Goal: Information Seeking & Learning: Learn about a topic

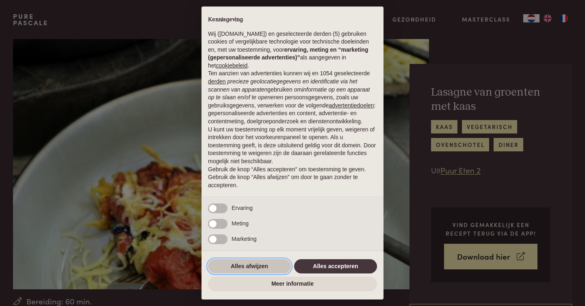
click at [232, 264] on button "Alles afwijzen" at bounding box center [249, 266] width 83 height 15
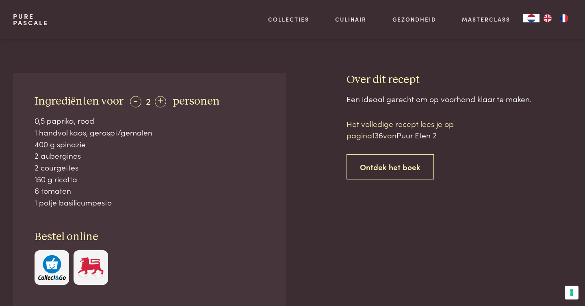
scroll to position [300, 0]
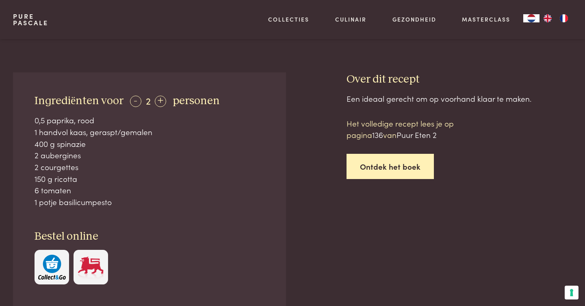
click at [395, 166] on link "Ontdek het boek" at bounding box center [390, 167] width 87 height 26
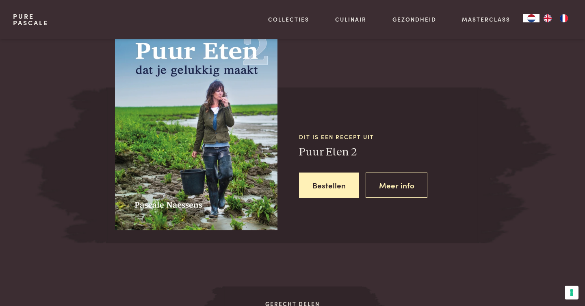
scroll to position [741, 0]
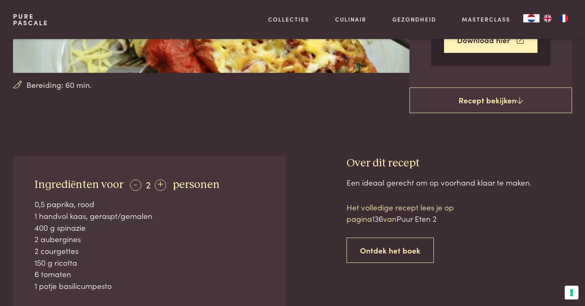
scroll to position [216, 0]
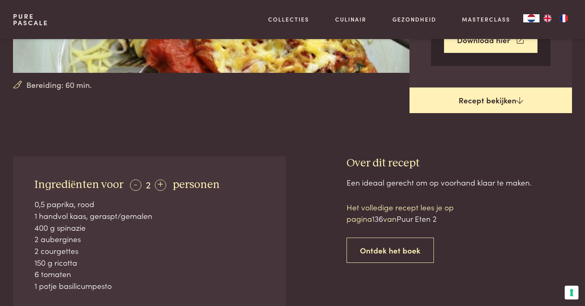
click at [482, 96] on link "Recept bekijken" at bounding box center [491, 100] width 163 height 26
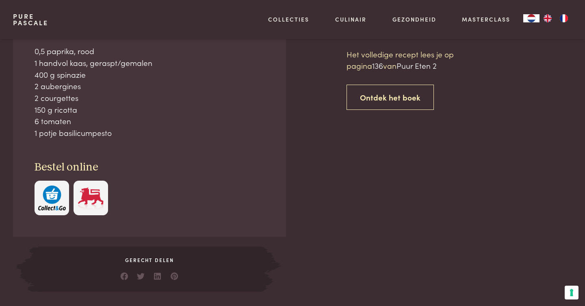
scroll to position [369, 0]
click at [53, 197] on img "button" at bounding box center [52, 197] width 28 height 25
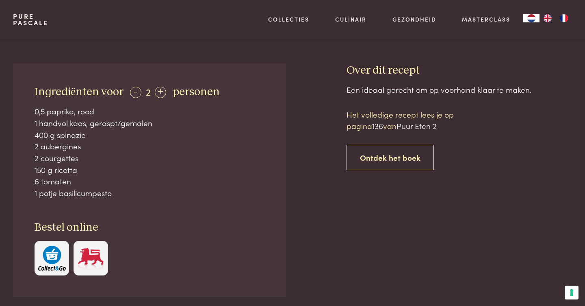
scroll to position [306, 0]
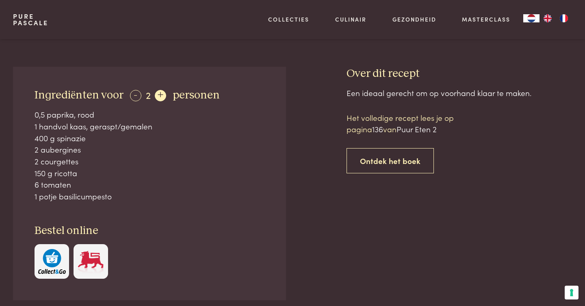
click at [159, 91] on div "+" at bounding box center [160, 95] width 11 height 11
click at [159, 91] on div "+" at bounding box center [161, 95] width 11 height 11
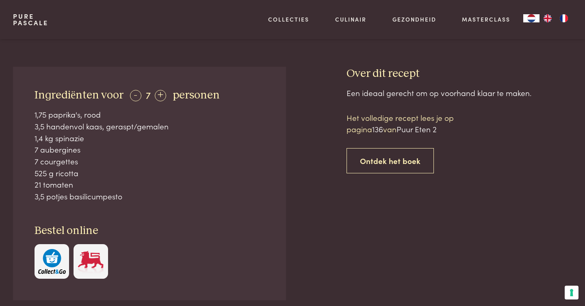
scroll to position [369, 0]
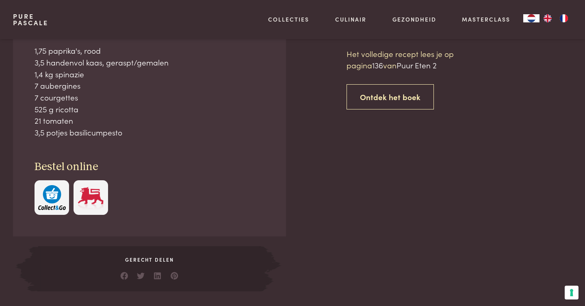
scroll to position [741, 0]
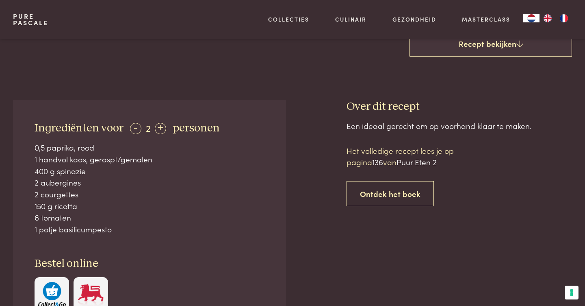
scroll to position [274, 0]
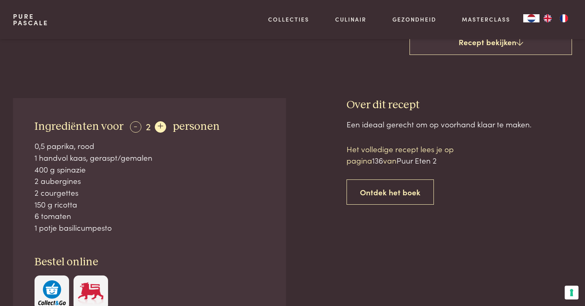
click at [161, 124] on div "+" at bounding box center [160, 126] width 11 height 11
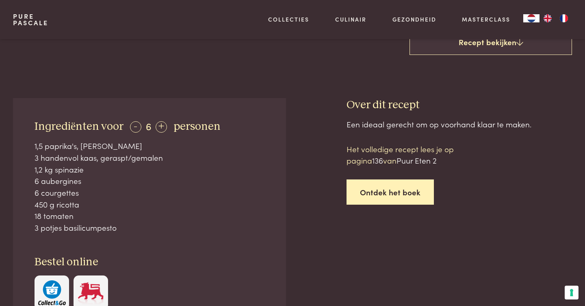
click at [376, 186] on link "Ontdek het boek" at bounding box center [390, 192] width 87 height 26
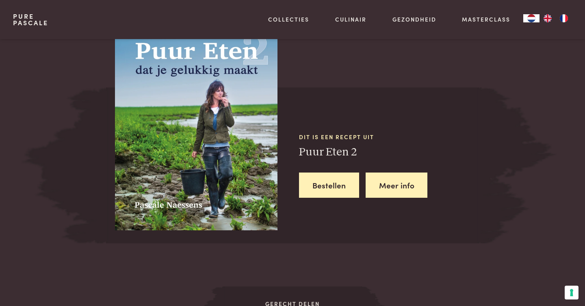
scroll to position [741, 0]
click at [381, 178] on link "Meer info" at bounding box center [397, 185] width 62 height 26
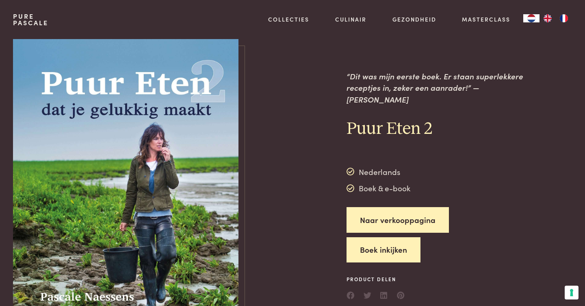
click at [368, 240] on button "Boek inkijken" at bounding box center [384, 250] width 74 height 26
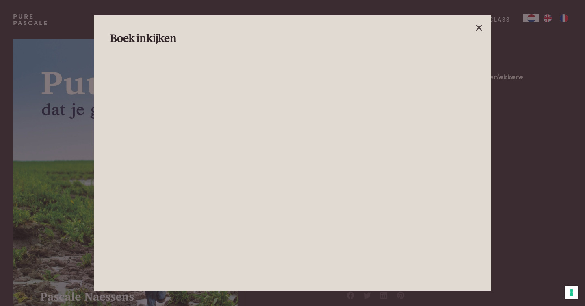
click at [476, 28] on icon at bounding box center [479, 28] width 10 height 10
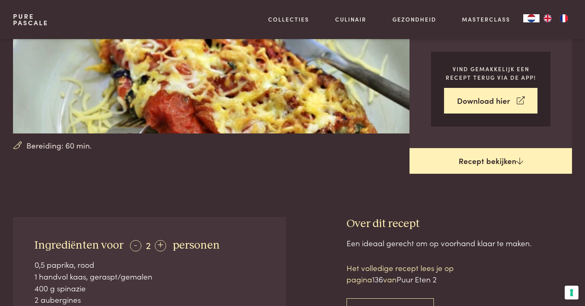
scroll to position [155, 0]
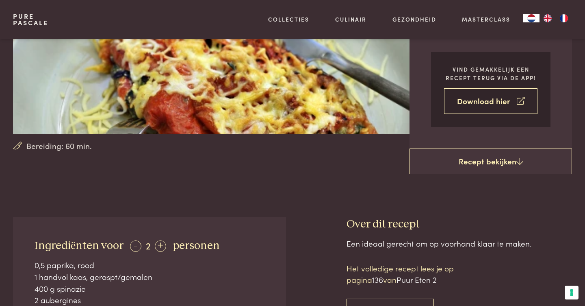
click at [472, 100] on link "Download hier" at bounding box center [490, 101] width 93 height 26
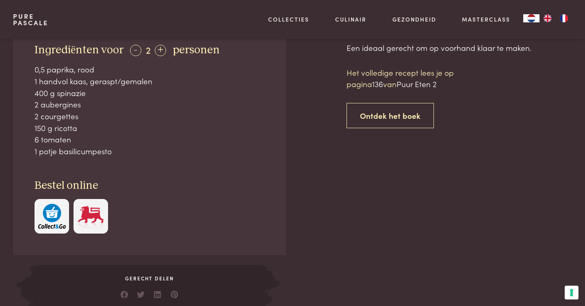
scroll to position [351, 0]
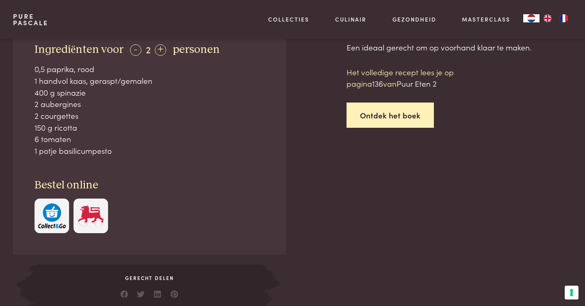
click at [370, 110] on link "Ontdek het boek" at bounding box center [390, 115] width 87 height 26
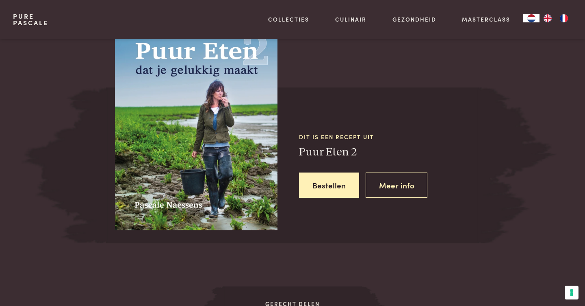
scroll to position [741, 0]
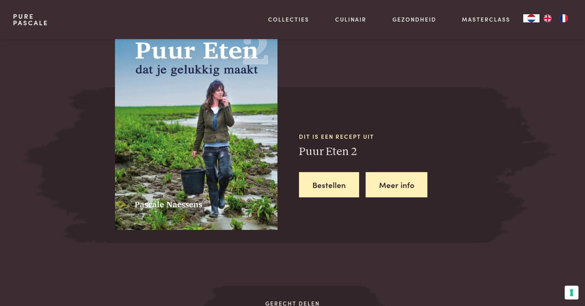
click at [392, 175] on link "Meer info" at bounding box center [397, 185] width 62 height 26
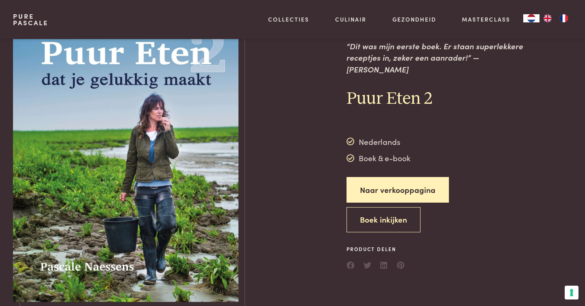
scroll to position [34, 0]
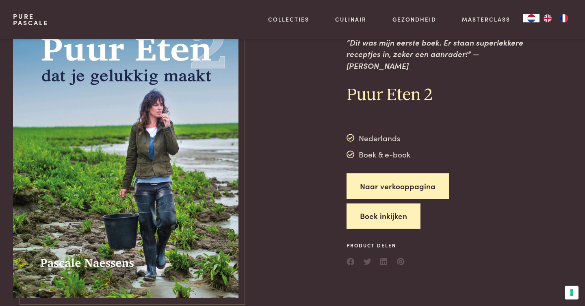
click at [384, 205] on button "Boek inkijken" at bounding box center [384, 216] width 74 height 26
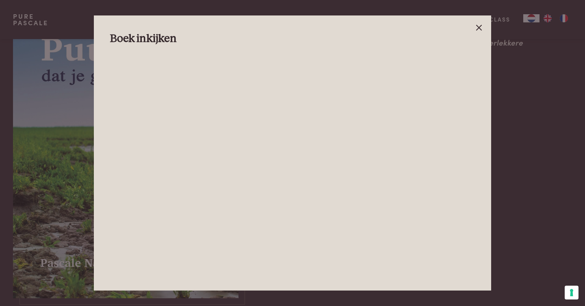
click at [477, 28] on icon at bounding box center [479, 28] width 10 height 10
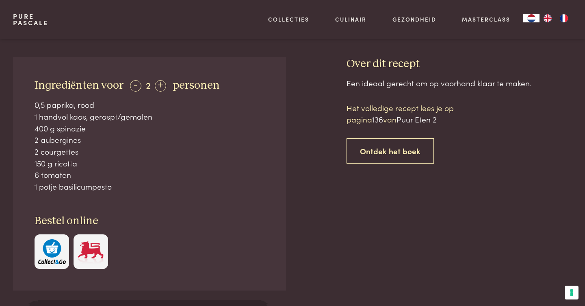
scroll to position [321, 0]
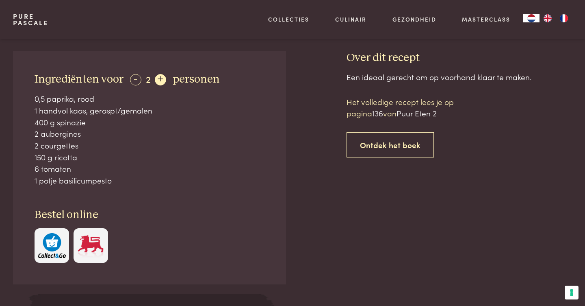
click at [159, 76] on div "+" at bounding box center [160, 79] width 11 height 11
click at [159, 76] on div "+" at bounding box center [161, 79] width 11 height 11
